Goal: Find contact information: Find contact information

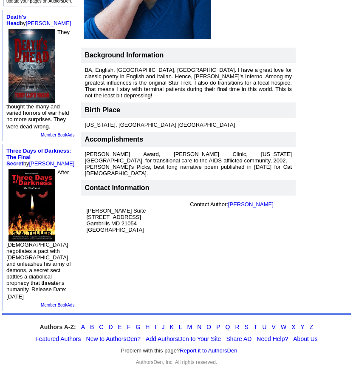
scroll to position [264, 0]
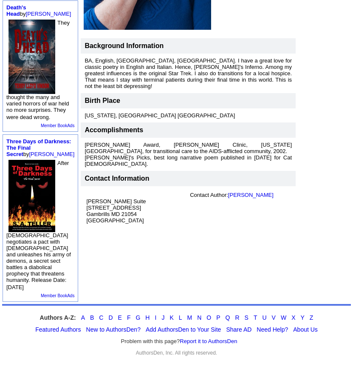
drag, startPoint x: 109, startPoint y: 195, endPoint x: 93, endPoint y: 189, distance: 17.6
click at [92, 190] on td "[PERSON_NAME] Suite [STREET_ADDRESS]" at bounding box center [137, 207] width 104 height 35
click at [86, 198] on font "[PERSON_NAME] Suite [STREET_ADDRESS]" at bounding box center [115, 210] width 59 height 25
drag, startPoint x: 83, startPoint y: 189, endPoint x: 135, endPoint y: 204, distance: 54.5
click at [134, 204] on font "[PERSON_NAME] Suite [STREET_ADDRESS]" at bounding box center [115, 210] width 59 height 25
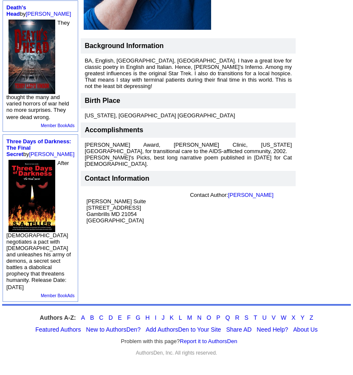
drag, startPoint x: 127, startPoint y: 185, endPoint x: 85, endPoint y: 187, distance: 42.1
click at [86, 198] on font "[PERSON_NAME] Suite [STREET_ADDRESS]" at bounding box center [115, 210] width 59 height 25
drag, startPoint x: 82, startPoint y: 188, endPoint x: 133, endPoint y: 203, distance: 52.3
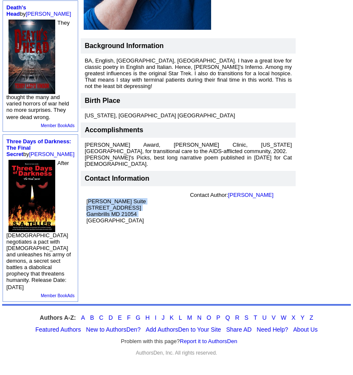
click at [133, 203] on font "[PERSON_NAME] Suite [STREET_ADDRESS]" at bounding box center [115, 210] width 59 height 25
copy font "[PERSON_NAME] Suite [STREET_ADDRESS]"
drag, startPoint x: 298, startPoint y: 259, endPoint x: 303, endPoint y: 259, distance: 4.7
click at [299, 259] on td "[PERSON_NAME] Share Save [ Subscribe ] [PERSON_NAME] is an author, poet, and cu…" at bounding box center [215, 63] width 272 height 479
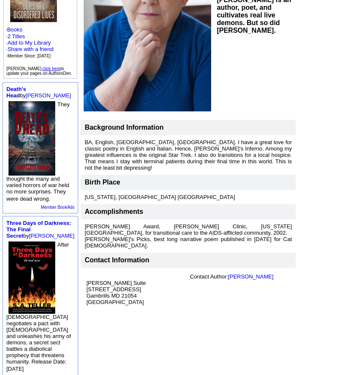
scroll to position [0, 0]
